Goal: Check status

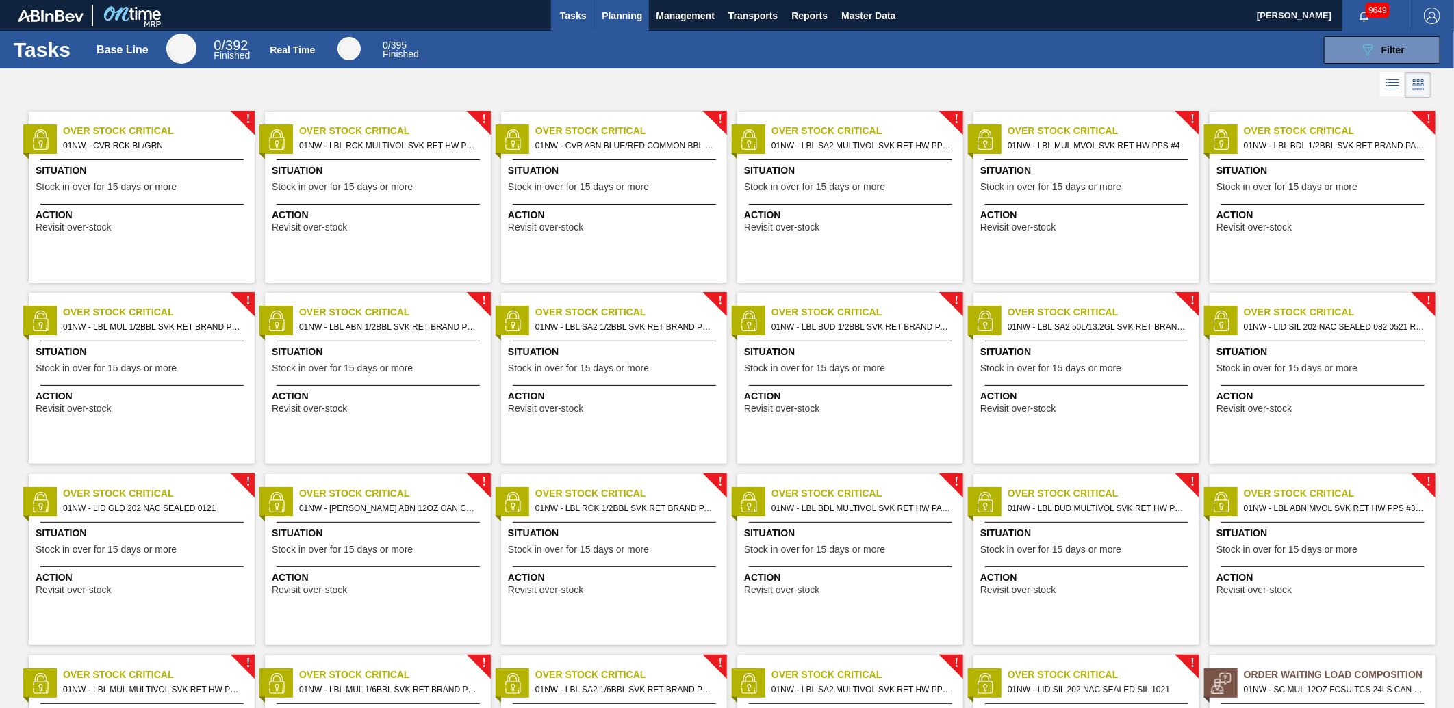
click at [640, 12] on span "Planning" at bounding box center [622, 16] width 40 height 16
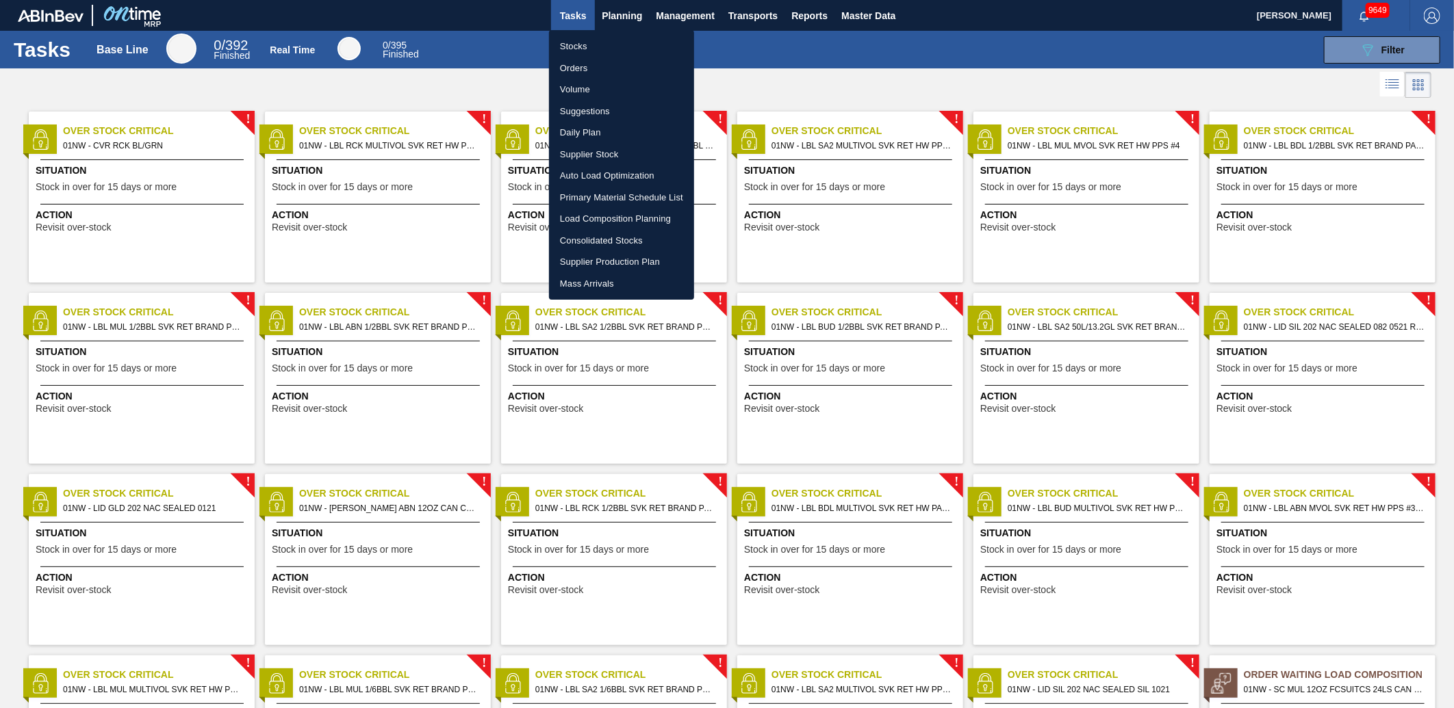
click at [608, 49] on li "Stocks" at bounding box center [621, 47] width 145 height 22
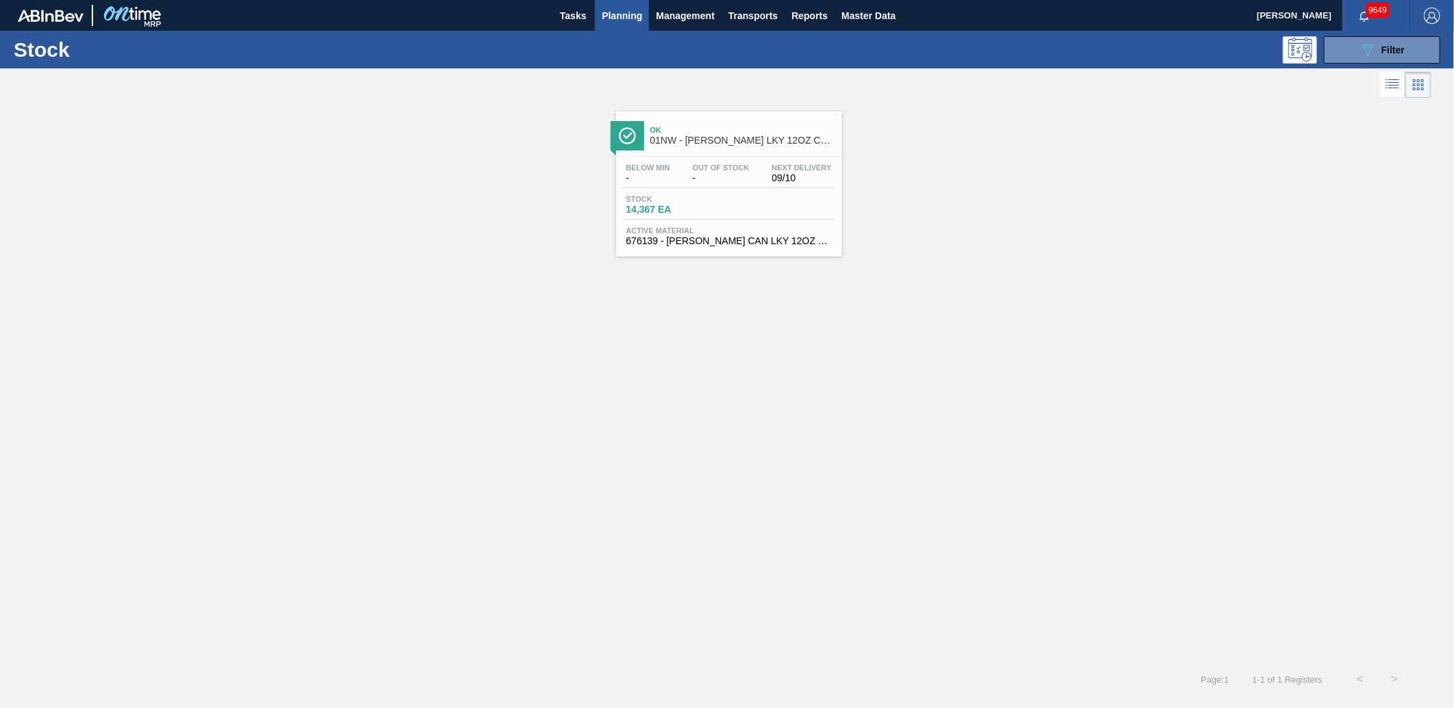
click at [734, 46] on div "089F7B8B-B2A5-4AFE-B5C0-19BA573D28AC Filter" at bounding box center [834, 49] width 1225 height 27
click at [1339, 55] on button "089F7B8B-B2A5-4AFE-B5C0-19BA573D28AC Filter" at bounding box center [1382, 49] width 116 height 27
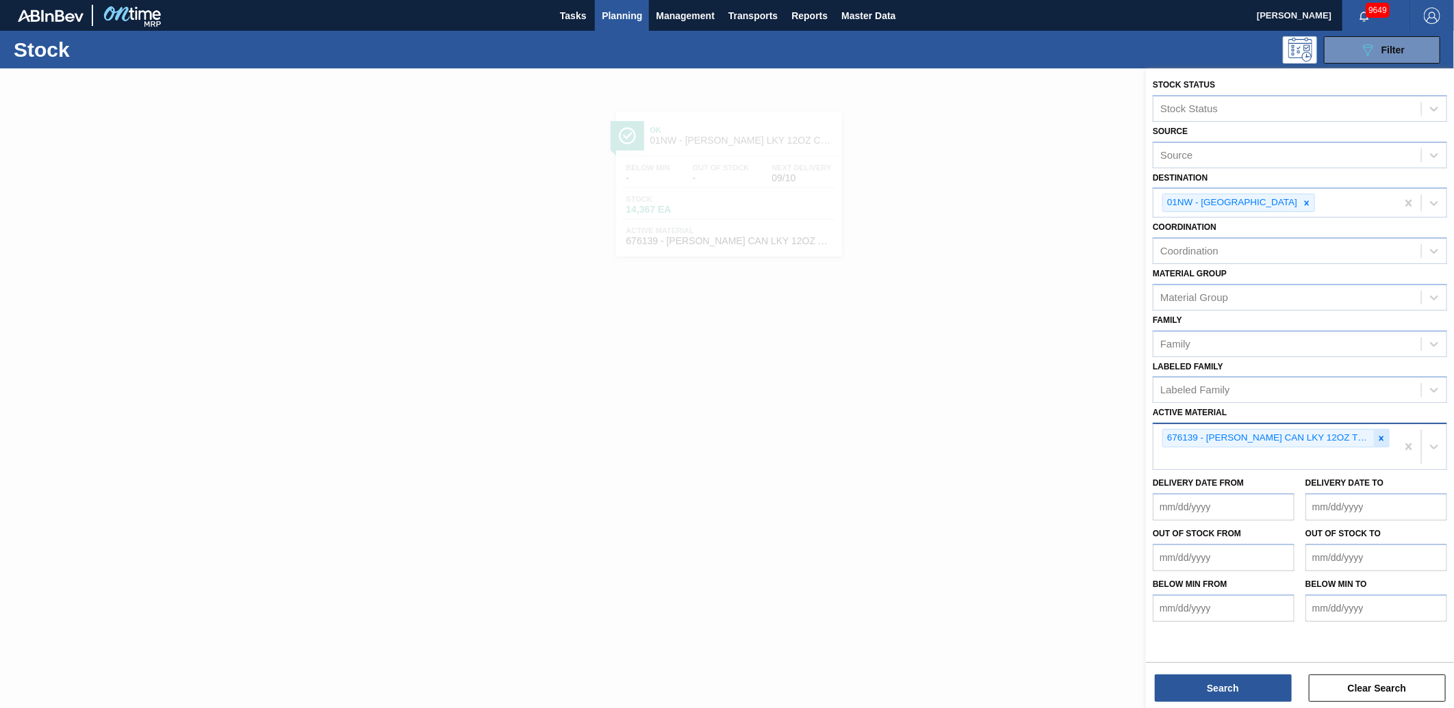
click at [1380, 440] on div at bounding box center [1380, 438] width 15 height 17
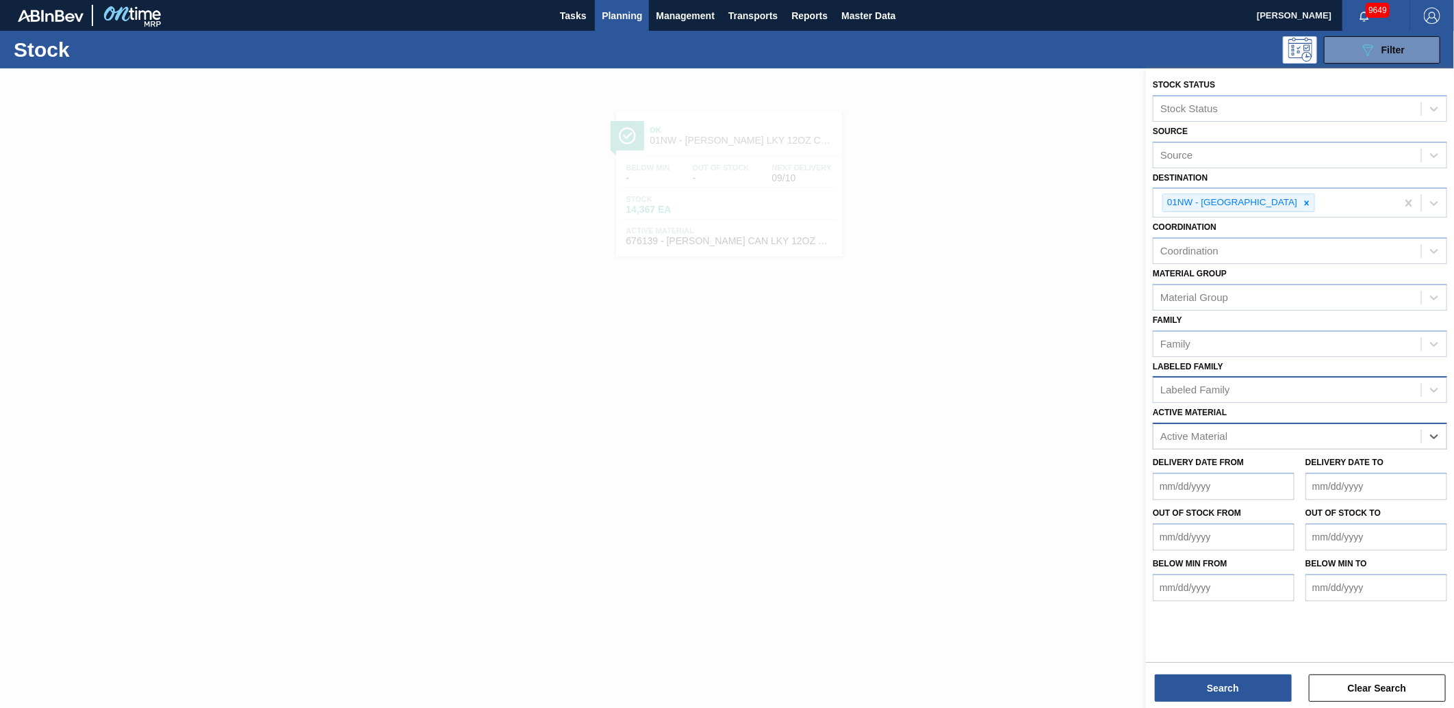
click at [1192, 385] on div "Labeled Family" at bounding box center [1195, 391] width 70 height 12
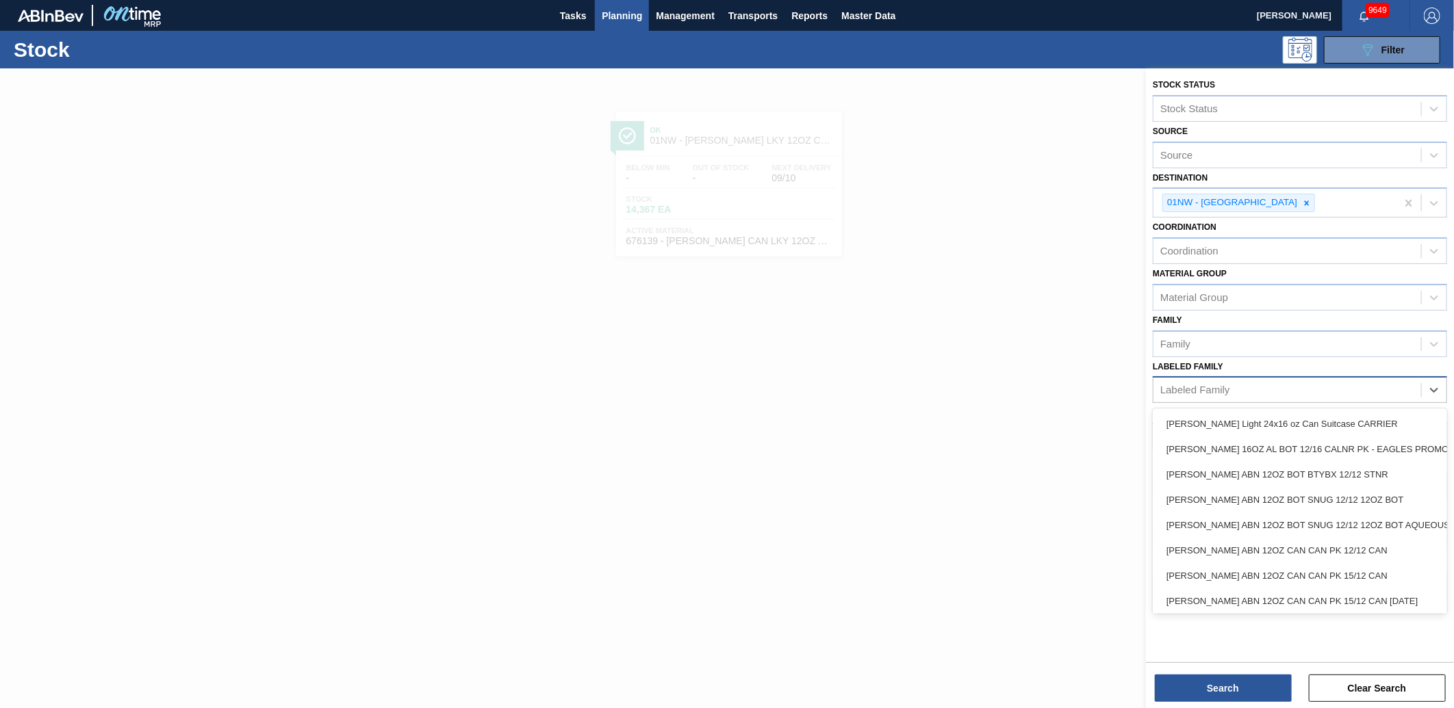
click at [1192, 385] on div "Labeled Family" at bounding box center [1195, 391] width 70 height 12
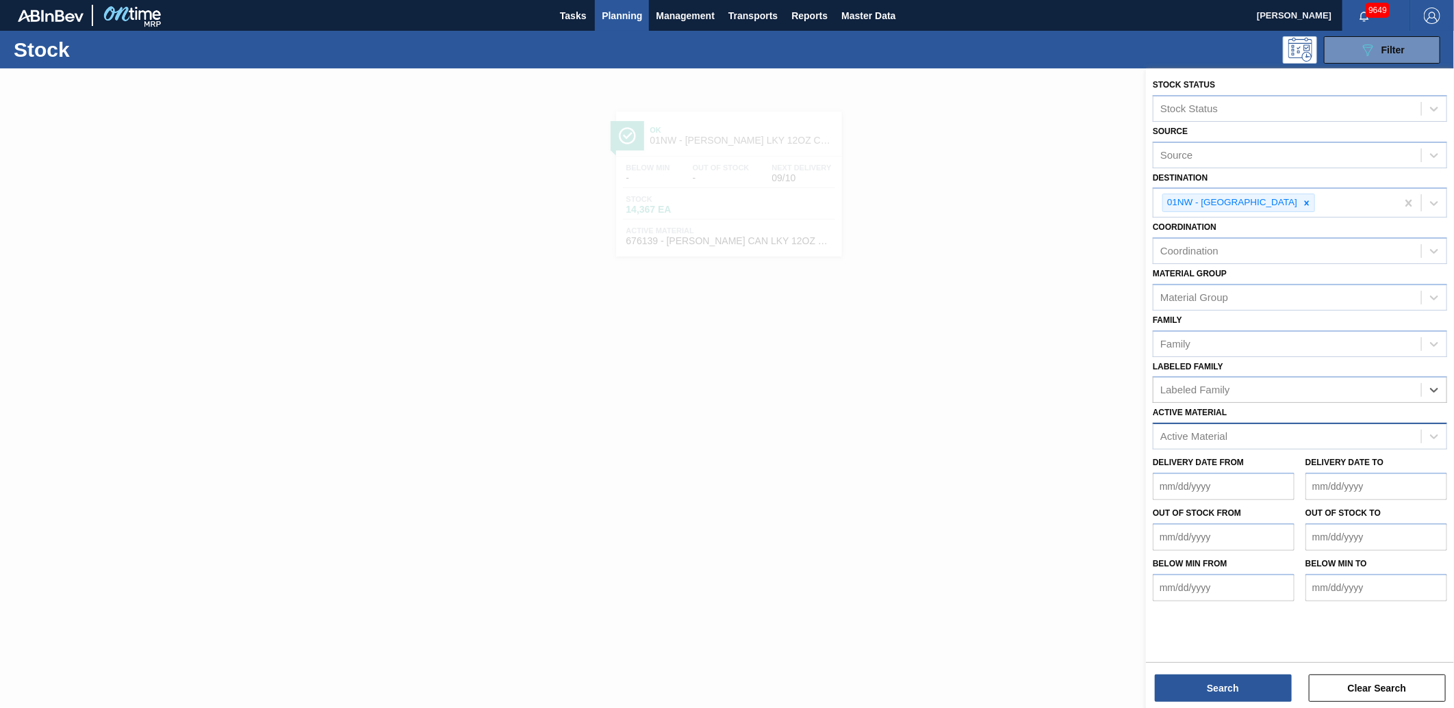
click at [1193, 431] on div "Active Material" at bounding box center [1193, 437] width 67 height 12
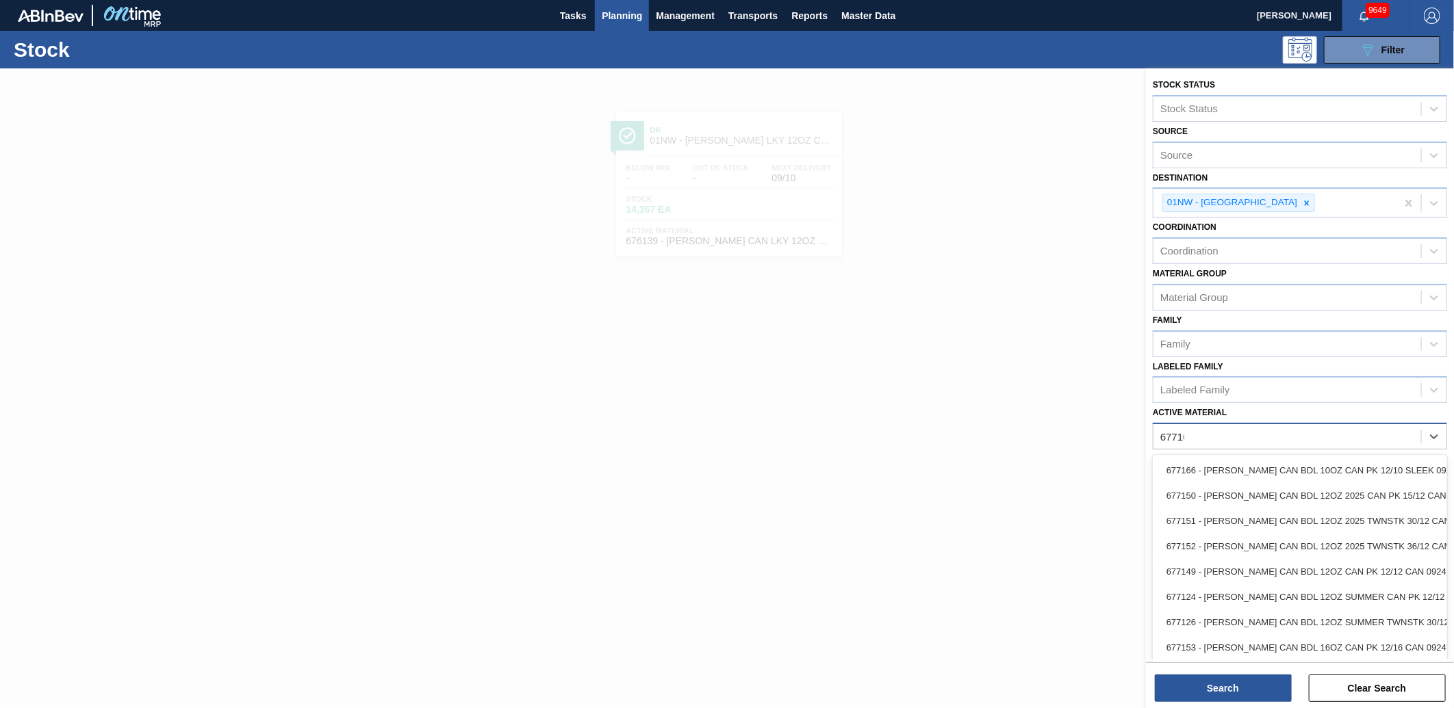
type Material "677100"
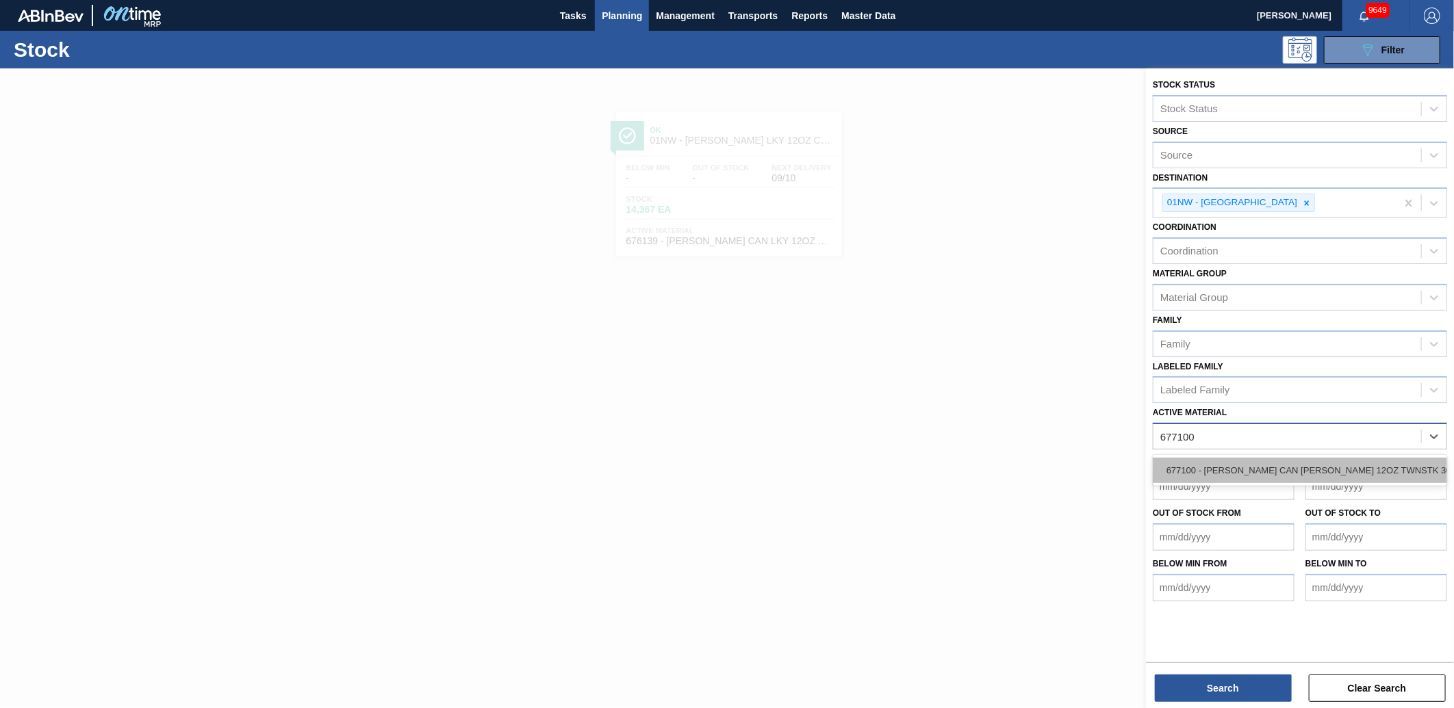
click at [1162, 463] on div "677100 - [PERSON_NAME] CAN [PERSON_NAME] 12OZ TWNSTK 36/12 CAN 0724" at bounding box center [1299, 470] width 294 height 25
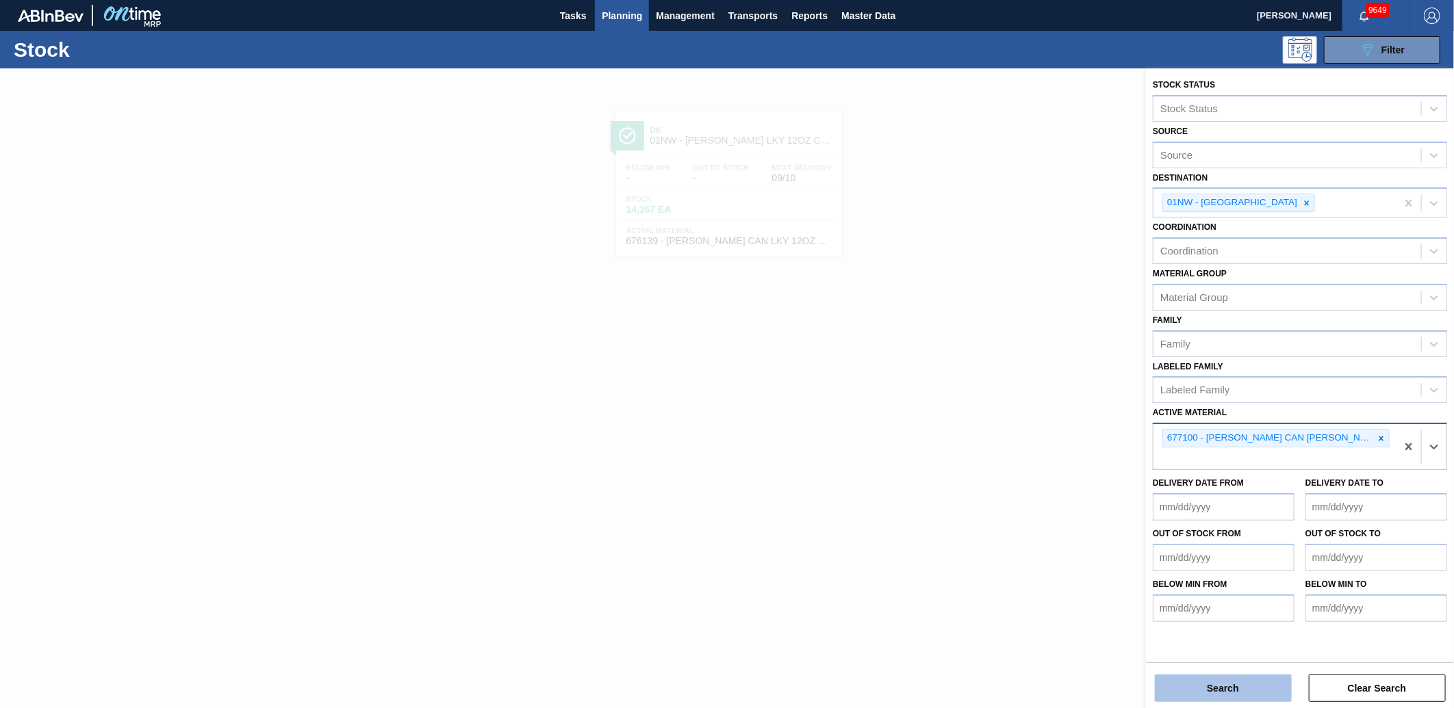
click at [1248, 690] on button "Search" at bounding box center [1223, 688] width 137 height 27
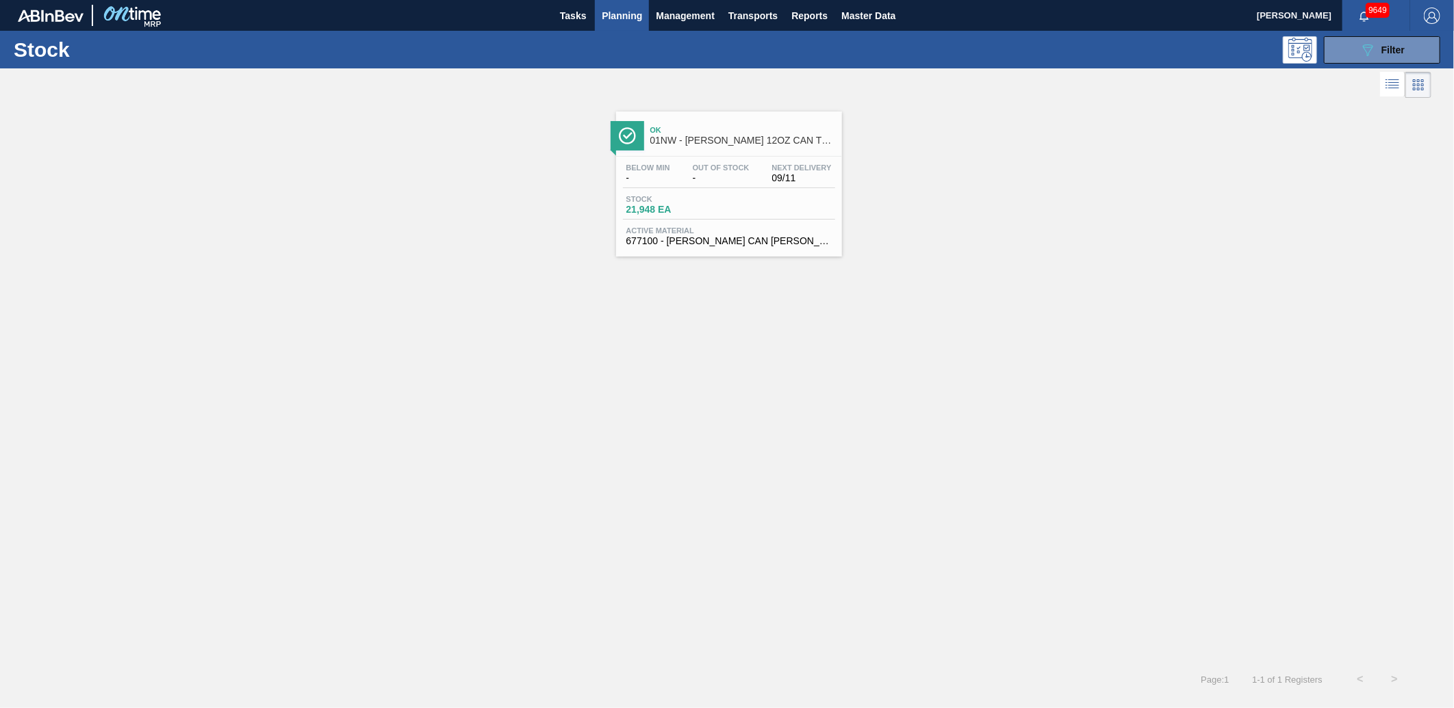
click at [735, 206] on div "Stock 21,948 EA" at bounding box center [729, 207] width 212 height 25
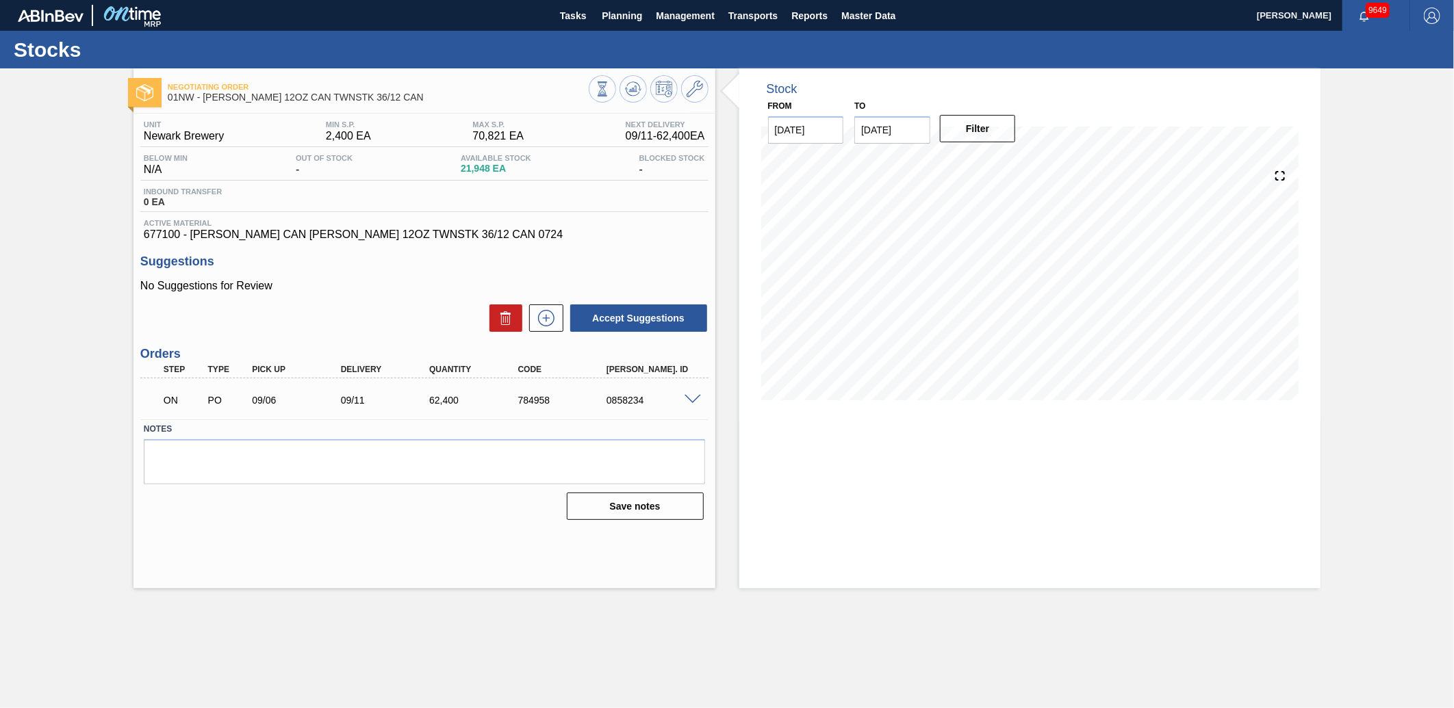
click at [313, 120] on div "Unit Newark Brewery MIN S.P. 2,400 EA MAX S.P. 70,821 EA Next Delivery 09/11 - …" at bounding box center [424, 133] width 568 height 27
drag, startPoint x: 318, startPoint y: 135, endPoint x: 377, endPoint y: 139, distance: 59.0
click at [377, 139] on div "Unit Newark Brewery MIN S.P. 2,400 EA MAX S.P. 70,821 EA Next Delivery 09/11 - …" at bounding box center [424, 133] width 568 height 27
drag, startPoint x: 377, startPoint y: 139, endPoint x: 386, endPoint y: 134, distance: 10.1
click at [386, 134] on div "Unit Newark Brewery MIN S.P. 2,400 EA MAX S.P. 70,821 EA Next Delivery 09/11 - …" at bounding box center [424, 133] width 568 height 27
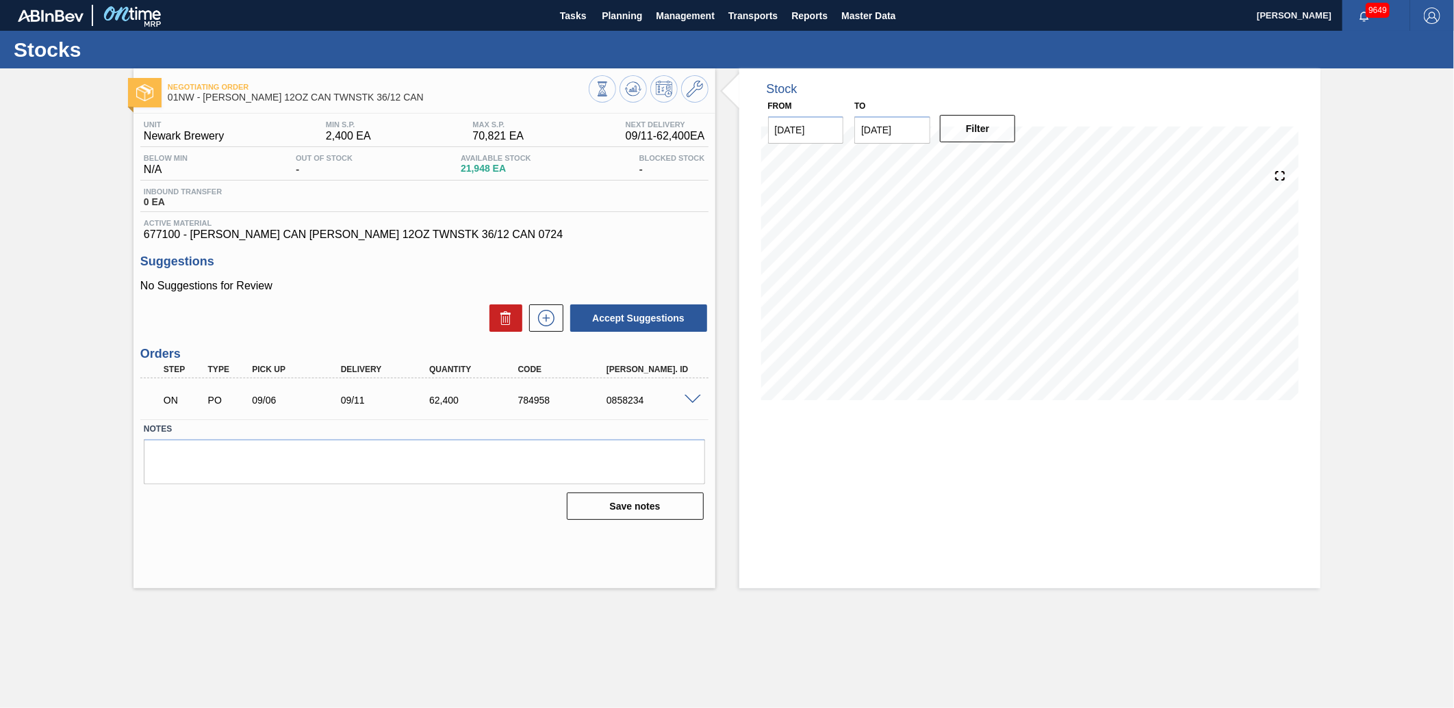
click at [726, 281] on div "Stock From [DATE] to [DATE] Filter 09/05 Stock Projection 21,948 SAP Planning 0…" at bounding box center [1018, 328] width 606 height 520
